Goal: Task Accomplishment & Management: Use online tool/utility

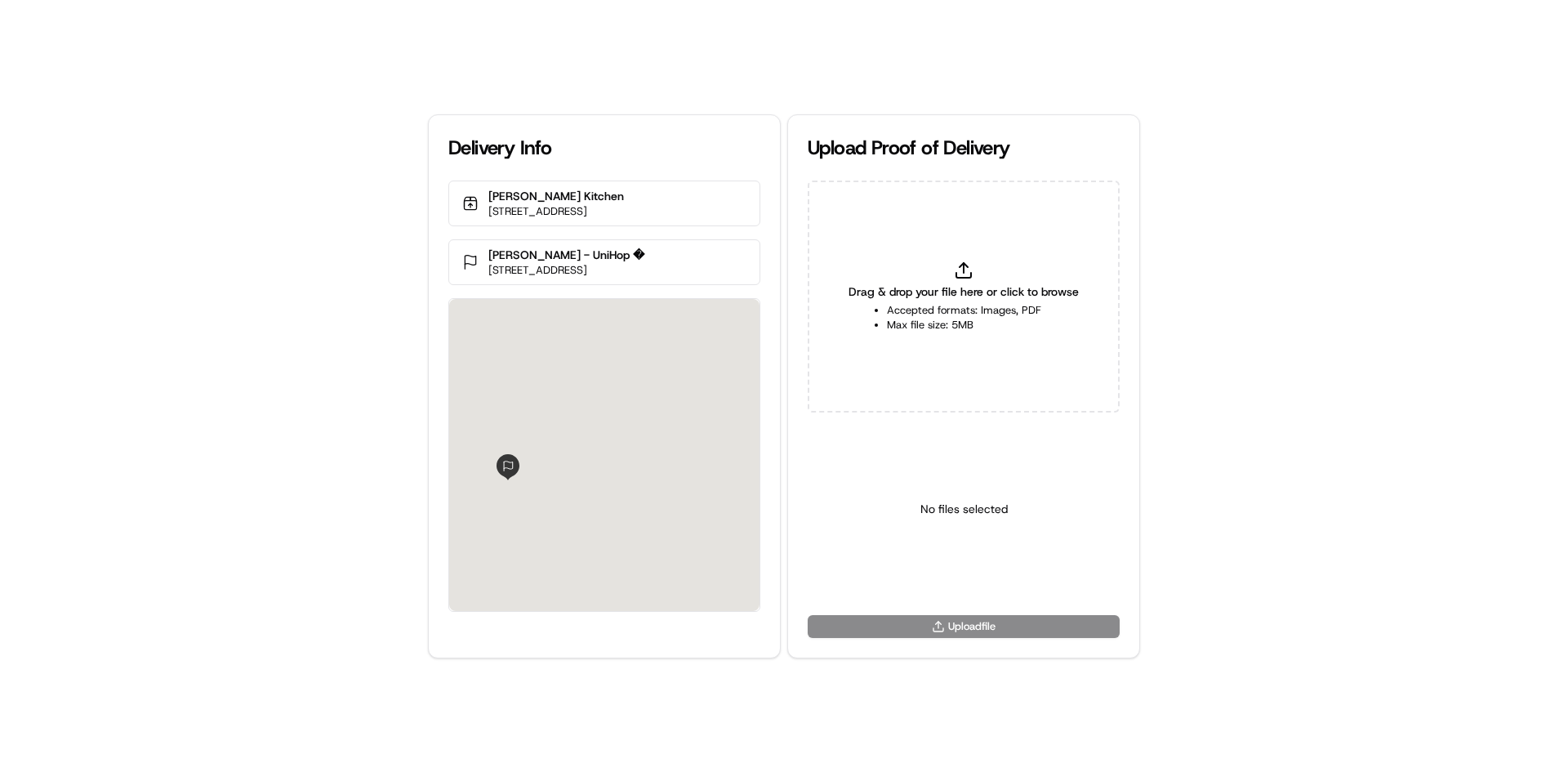
click at [1004, 292] on span "Drag & drop your file here or click to browse" at bounding box center [963, 291] width 230 height 16
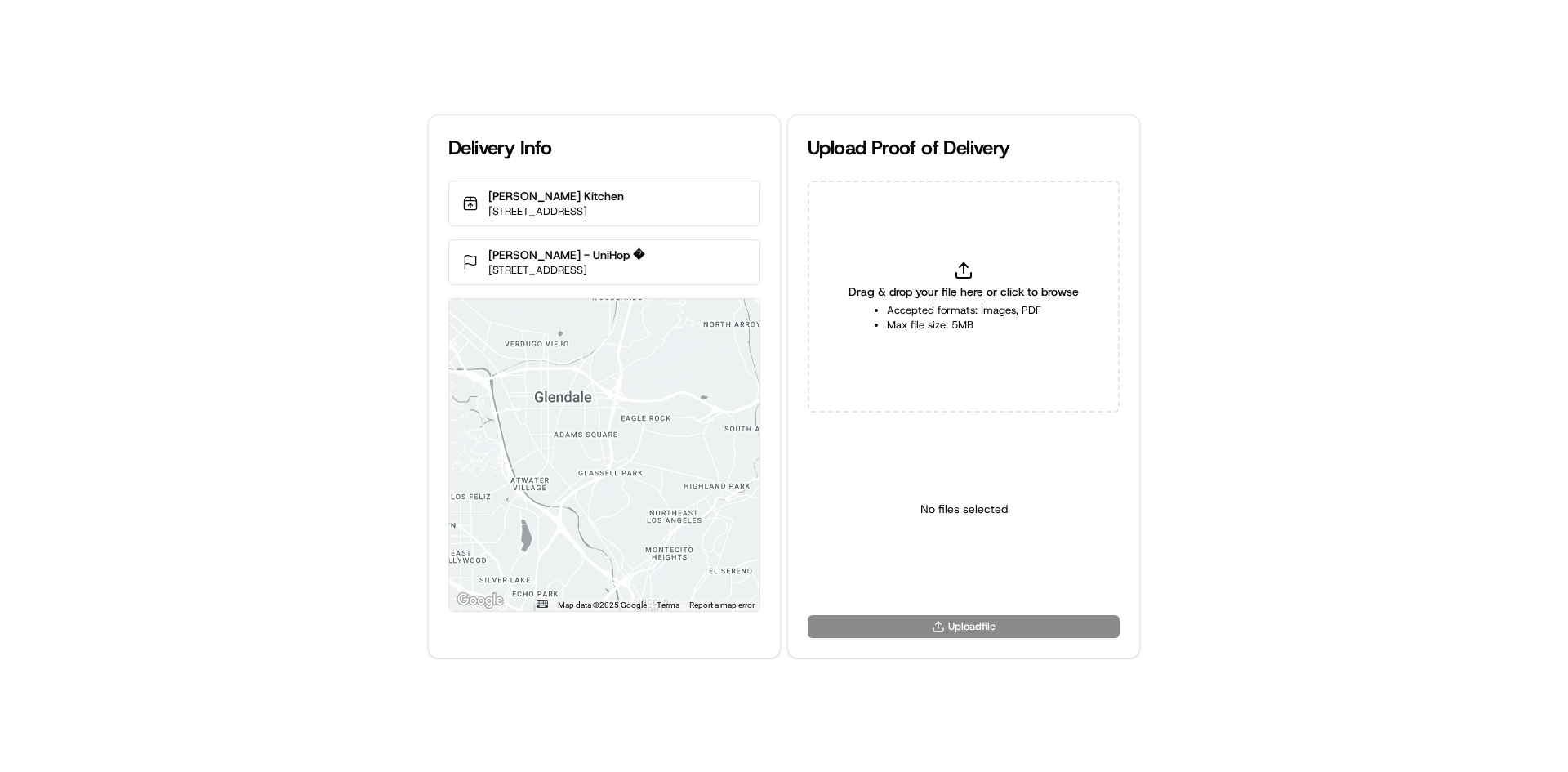
type input "C:\fakepath\WhatsApp Image [DATE] 11.18.11_b25f7788.jpg"
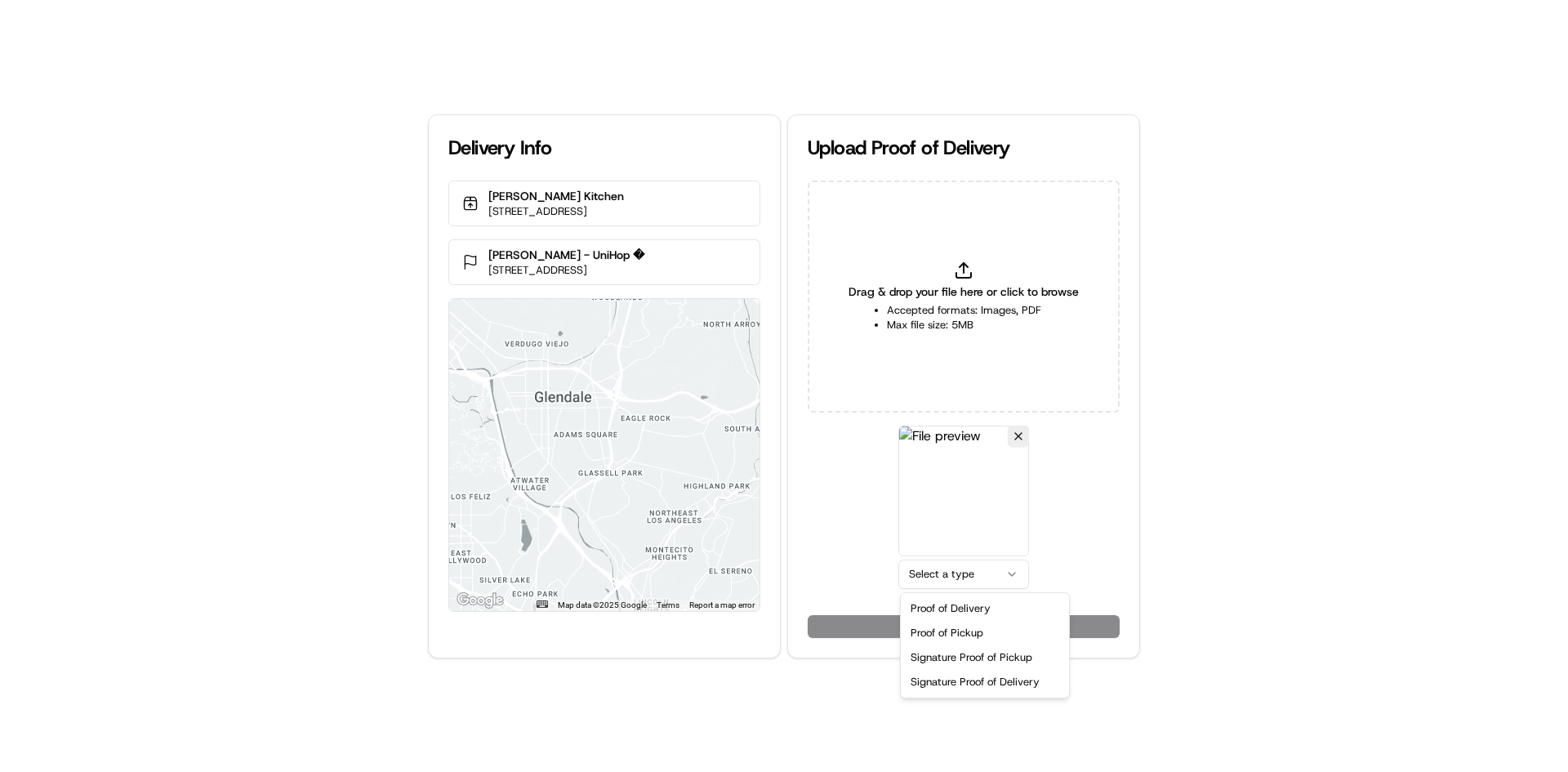
click at [958, 577] on html "Delivery Info [PERSON_NAME] Kitchen [STREET_ADDRESS] [PERSON_NAME] Karvelast - …" at bounding box center [784, 386] width 1568 height 772
click at [960, 624] on button "Upload 1 file" at bounding box center [964, 626] width 312 height 23
